Goal: Information Seeking & Learning: Understand process/instructions

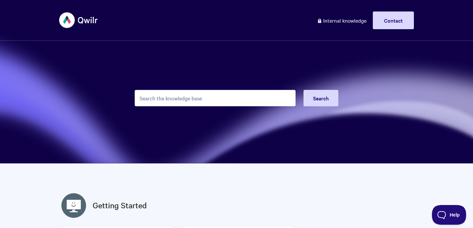
click at [186, 101] on input "Search the knowledge base" at bounding box center [215, 98] width 161 height 16
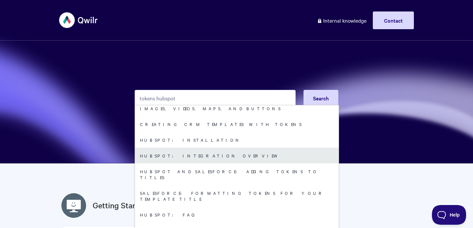
scroll to position [26, 0]
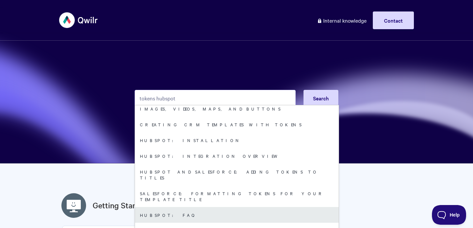
type input "tokens hubspot"
click at [164, 207] on link "HubSpot: FAQ" at bounding box center [237, 215] width 204 height 16
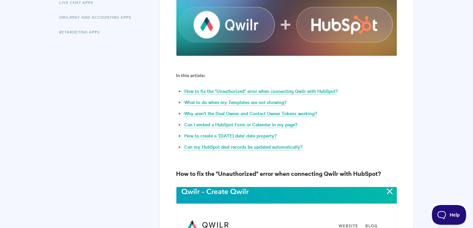
scroll to position [209, 0]
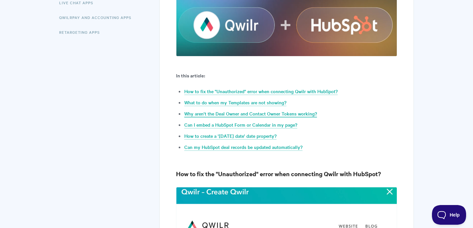
click at [277, 114] on link "Why aren't the Deal Owner and Contact Owner Tokens working?" at bounding box center [250, 113] width 133 height 7
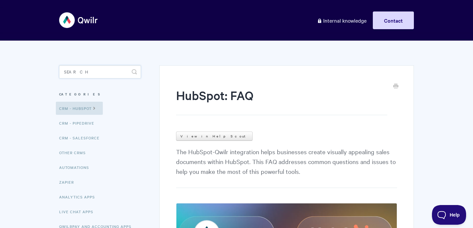
click at [95, 75] on input "Search" at bounding box center [100, 71] width 82 height 13
click at [90, 107] on link "CRM - HubSpot" at bounding box center [79, 108] width 47 height 13
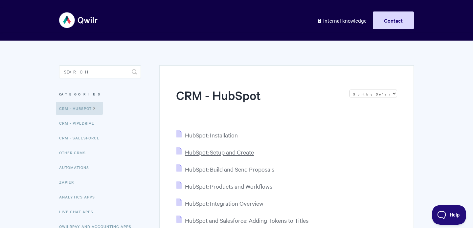
click at [232, 151] on span "HubSpot: Setup and Create" at bounding box center [219, 153] width 69 height 8
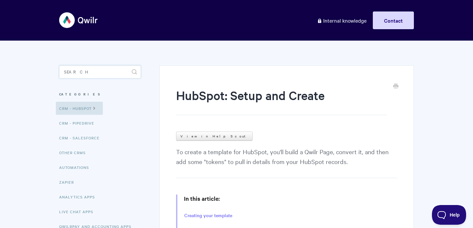
click at [101, 72] on input "Search" at bounding box center [100, 71] width 82 height 13
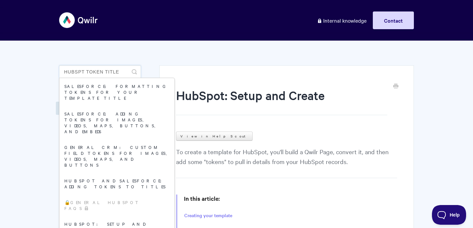
click at [80, 74] on input "hubspt token title" at bounding box center [100, 71] width 82 height 13
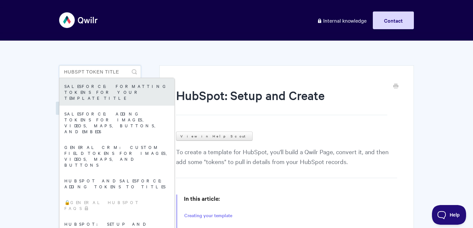
type input "hubspt token title"
click at [88, 88] on link "Salesforce: Formatting Tokens for your Template title" at bounding box center [116, 92] width 115 height 28
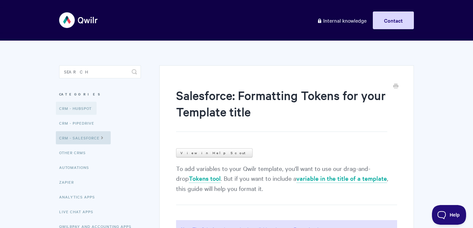
click at [74, 107] on link "CRM - HubSpot" at bounding box center [76, 108] width 41 height 13
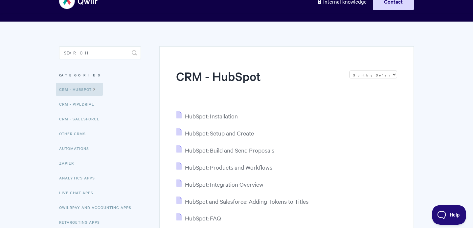
scroll to position [19, 0]
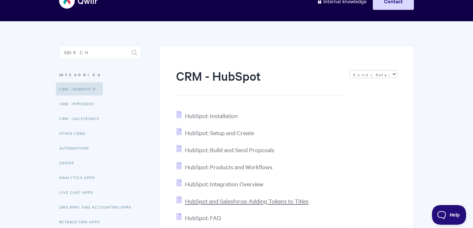
click at [288, 202] on span "HubSpot and Salesforce: Adding Tokens to Titles" at bounding box center [247, 201] width 124 height 8
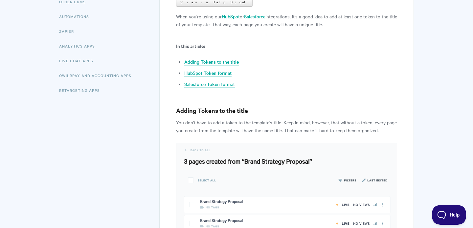
scroll to position [169, 0]
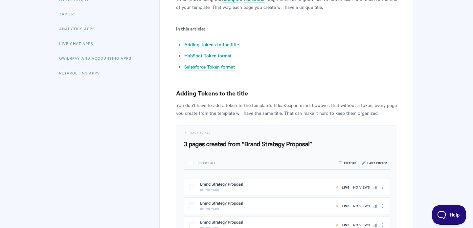
click at [195, 56] on link "HubSpot Token format" at bounding box center [207, 55] width 47 height 7
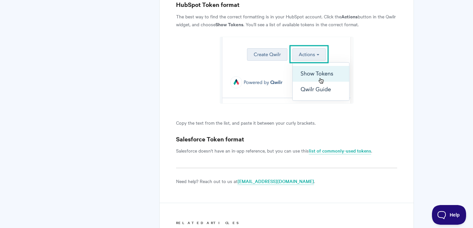
click at [247, 126] on p "Copy the text from the list, and paste it between your curly brackets." at bounding box center [286, 123] width 221 height 8
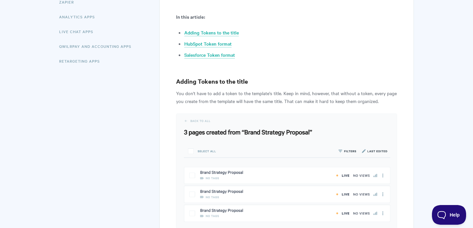
scroll to position [117, 0]
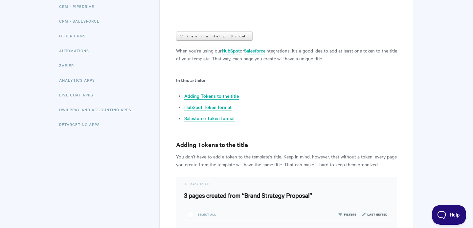
click at [223, 98] on link "Adding Tokens to the title" at bounding box center [211, 96] width 55 height 7
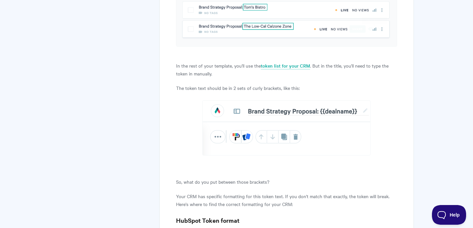
scroll to position [548, 0]
